Goal: Task Accomplishment & Management: Use online tool/utility

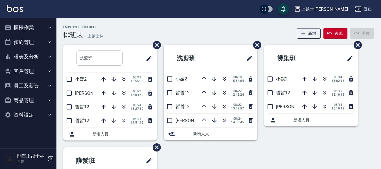
scroll to position [40, 0]
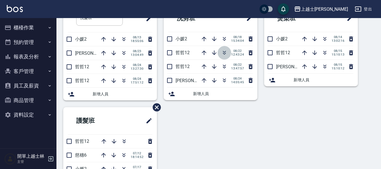
click at [225, 53] on icon "button" at bounding box center [224, 52] width 7 height 7
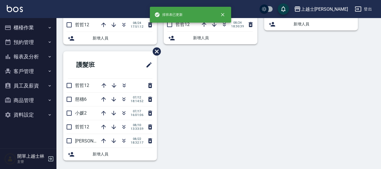
scroll to position [97, 0]
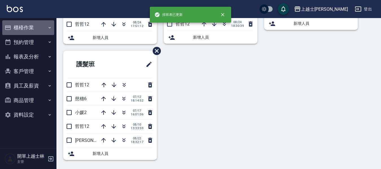
click at [30, 23] on button "櫃檯作業" at bounding box center [28, 27] width 52 height 15
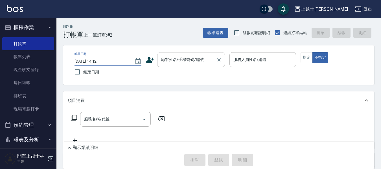
click at [186, 55] on input "顧客姓名/手機號碼/編號" at bounding box center [187, 60] width 54 height 10
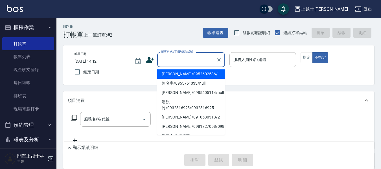
type input "哲哲/0952602586/"
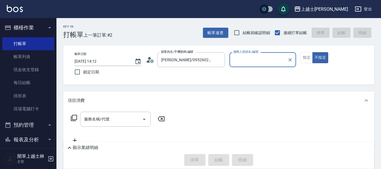
type input "哲哲-12"
click at [313, 52] on button "不指定" at bounding box center [321, 57] width 16 height 11
type button "false"
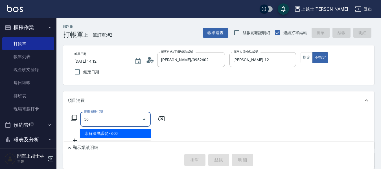
type input "5"
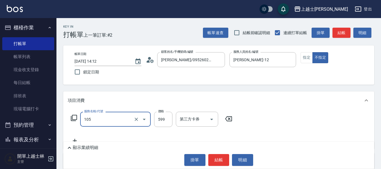
type input "香氛精油洗髮(105)"
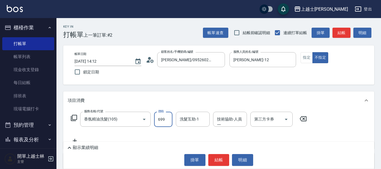
type input "699"
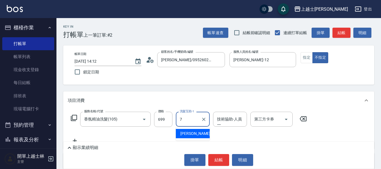
type input "蕾蕾-7"
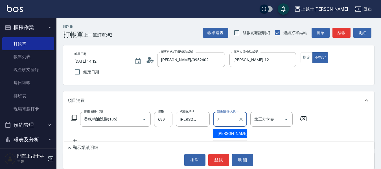
type input "蕾蕾-7"
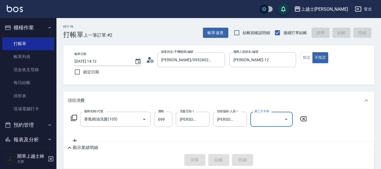
type input "2025/08/24 18:51"
